Goal: Information Seeking & Learning: Learn about a topic

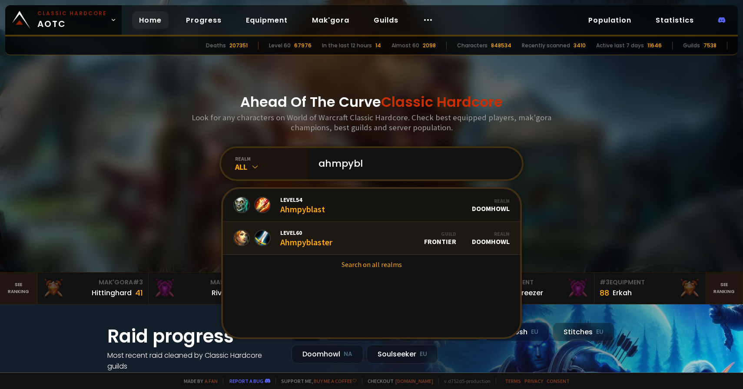
type input "ahmpybl"
click at [372, 230] on link "Level 60 Ahmpyblaster Guild Frontier Realm Doomhowl" at bounding box center [371, 238] width 297 height 33
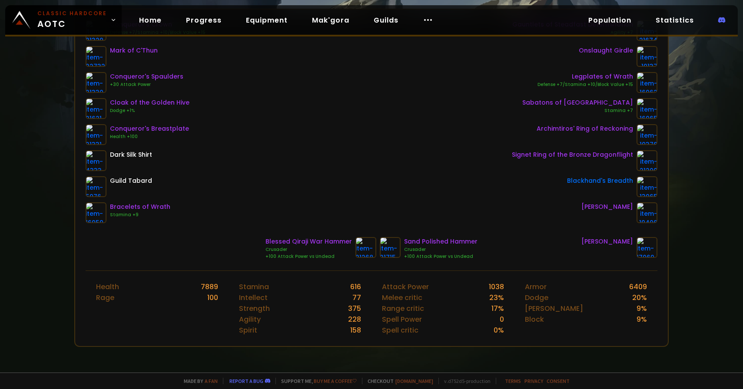
scroll to position [58, 0]
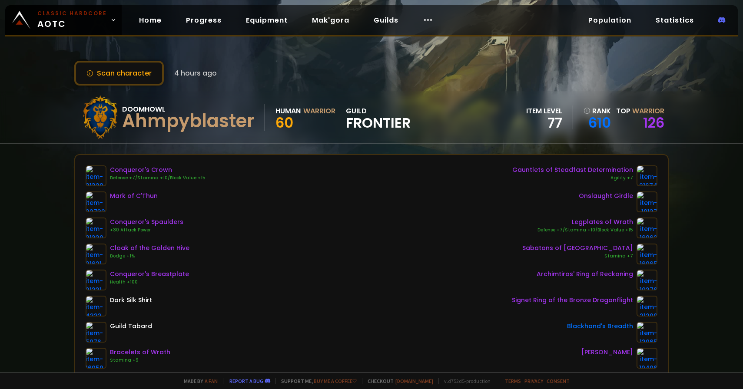
click at [129, 170] on div "Conqueror's Crown" at bounding box center [158, 169] width 96 height 9
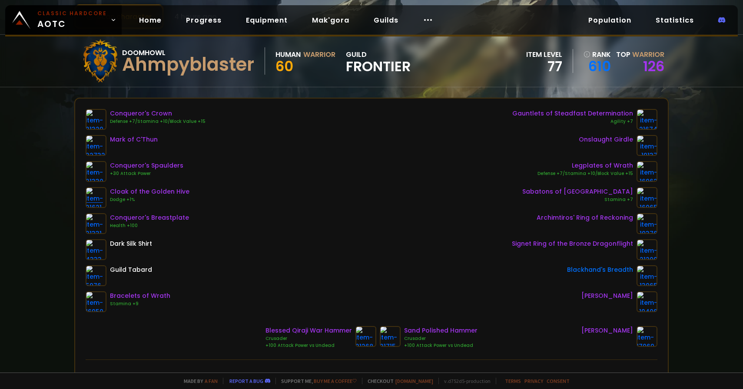
click at [95, 197] on img at bounding box center [96, 197] width 21 height 21
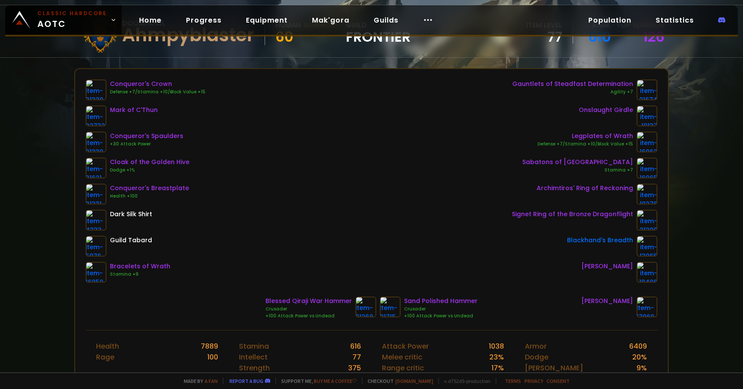
scroll to position [87, 0]
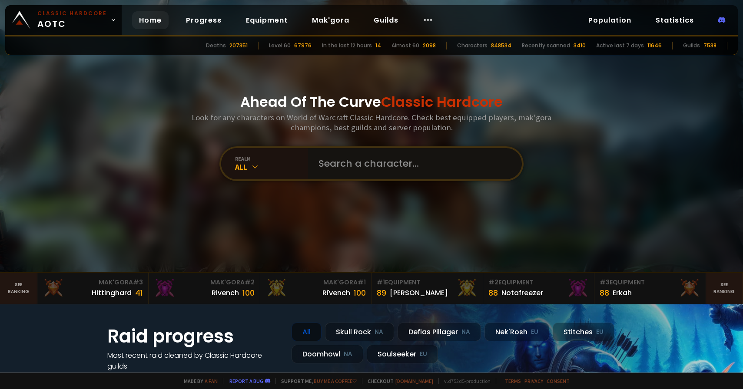
click at [359, 160] on input "text" at bounding box center [412, 163] width 198 height 31
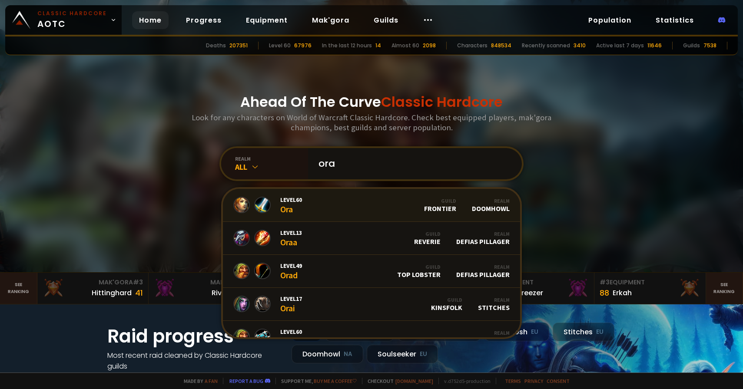
type input "ora"
click at [353, 201] on link "Level 60 Ora Guild Frontier Realm Doomhowl" at bounding box center [371, 205] width 297 height 33
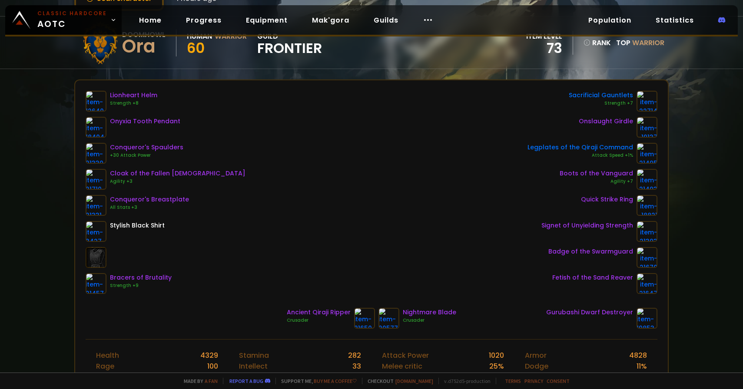
scroll to position [86, 0]
